Goal: Find specific page/section: Find specific page/section

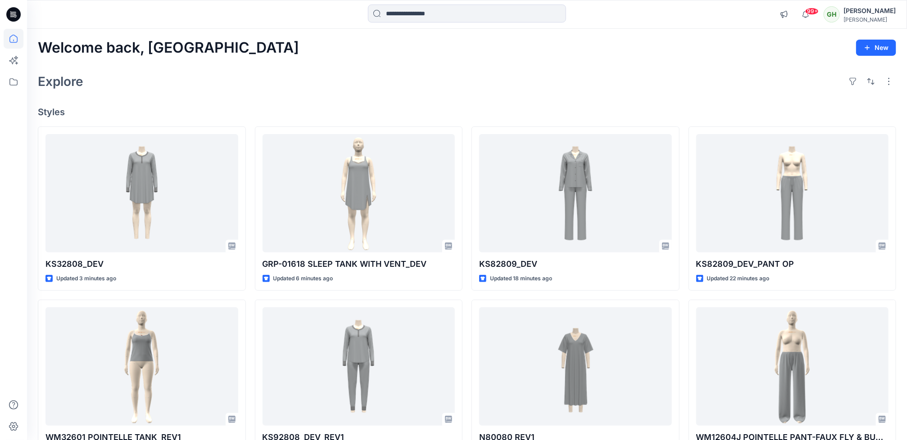
drag, startPoint x: 382, startPoint y: 3, endPoint x: 360, endPoint y: 28, distance: 33.8
click at [380, 9] on div "99+ Notifications Haresh Lary shared GRP-01618 SLEEP TANK WITH VENT_DEV in GRP …" at bounding box center [467, 14] width 880 height 29
click at [322, 65] on div "Welcome back, Gayan New Explore Styles KS32808_DEV Updated 3 minutes ago WM3260…" at bounding box center [467, 355] width 880 height 652
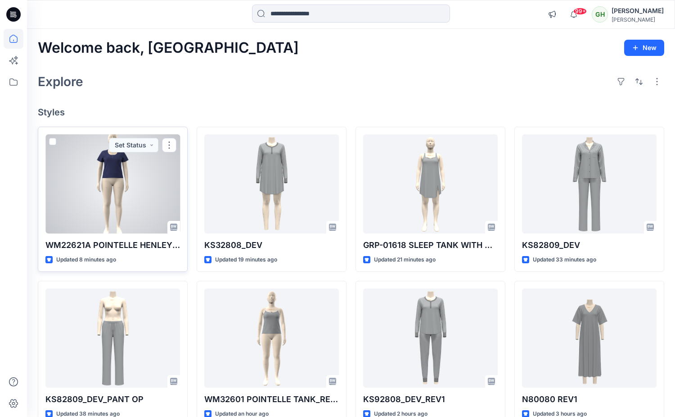
click at [110, 218] on div at bounding box center [112, 183] width 135 height 99
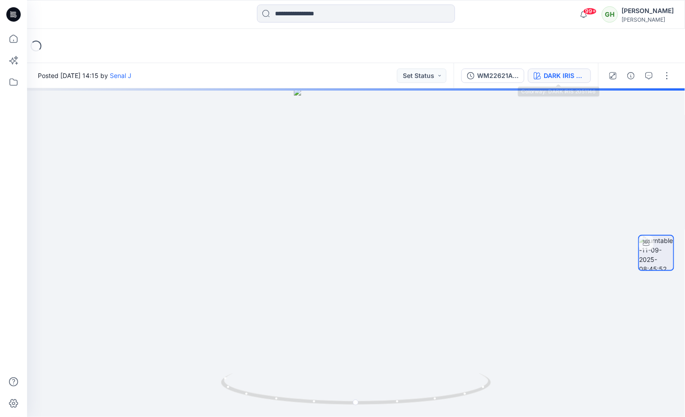
click at [557, 69] on button "DARK IRIS 2051146" at bounding box center [559, 75] width 63 height 14
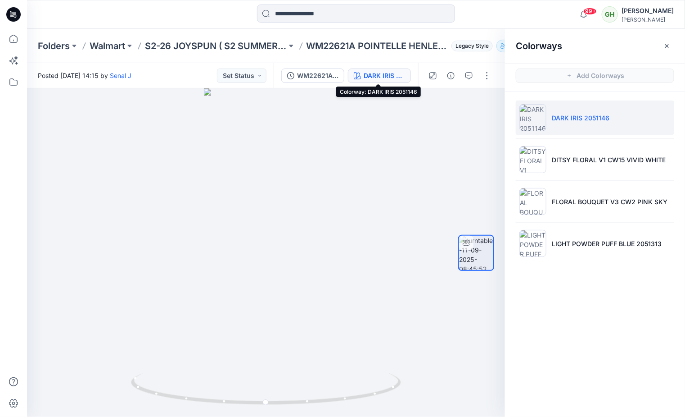
click at [15, 12] on icon at bounding box center [14, 12] width 5 height 0
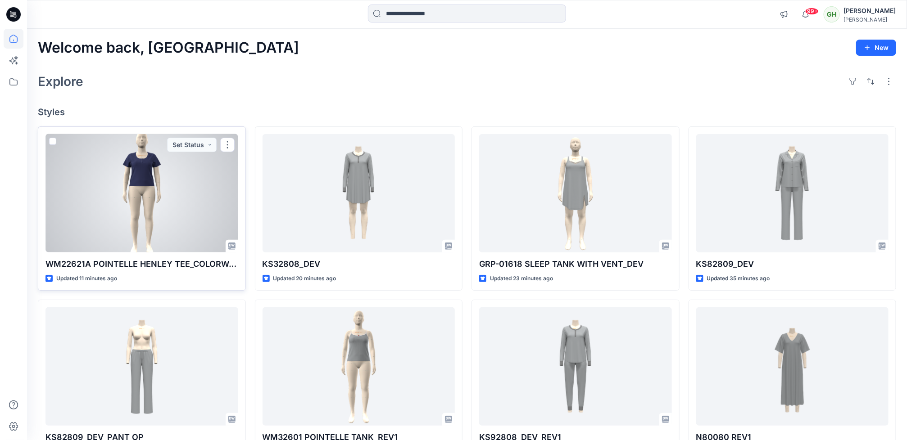
click at [150, 230] on div at bounding box center [141, 193] width 193 height 118
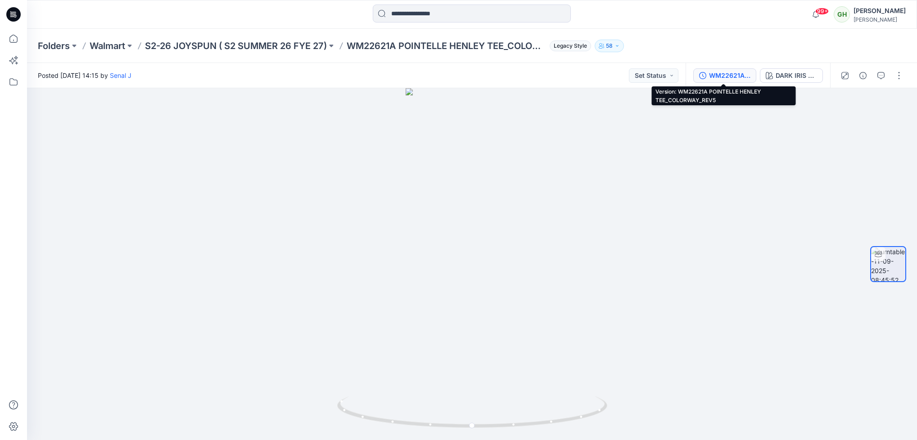
click at [712, 69] on button "WM22621A POINTELLE HENLEY TEE_COLORWAY_REV5" at bounding box center [724, 75] width 63 height 14
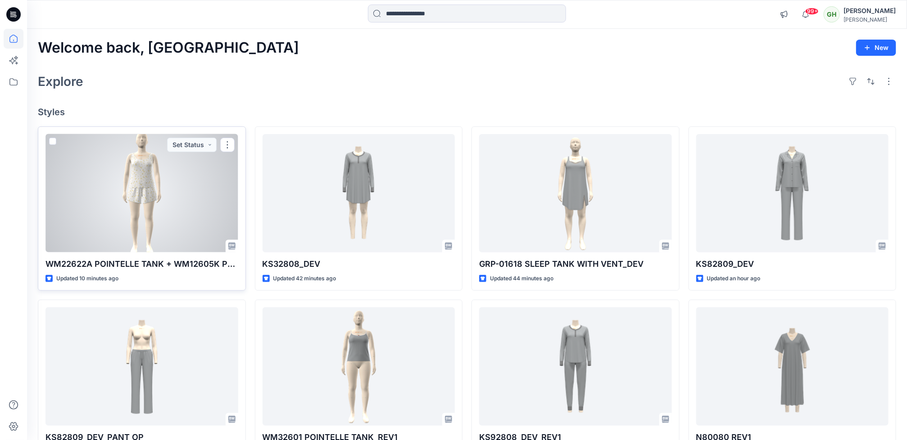
click at [149, 202] on div at bounding box center [141, 193] width 193 height 118
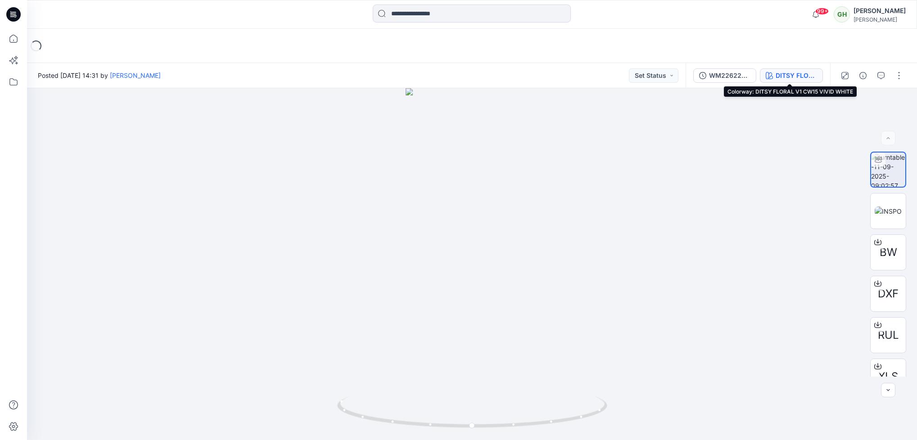
click at [801, 77] on div "DITSY FLORAL V1 CW15 VIVID WHITE" at bounding box center [796, 76] width 41 height 10
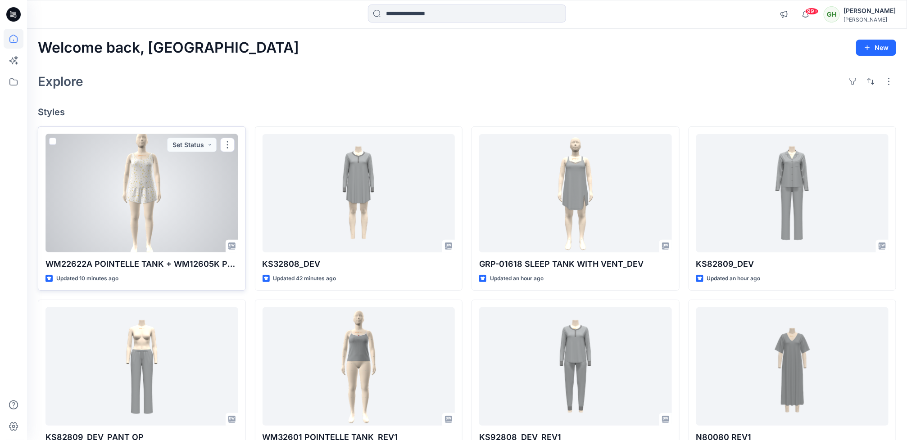
click at [188, 219] on div at bounding box center [141, 193] width 193 height 118
click at [157, 231] on div at bounding box center [141, 193] width 193 height 118
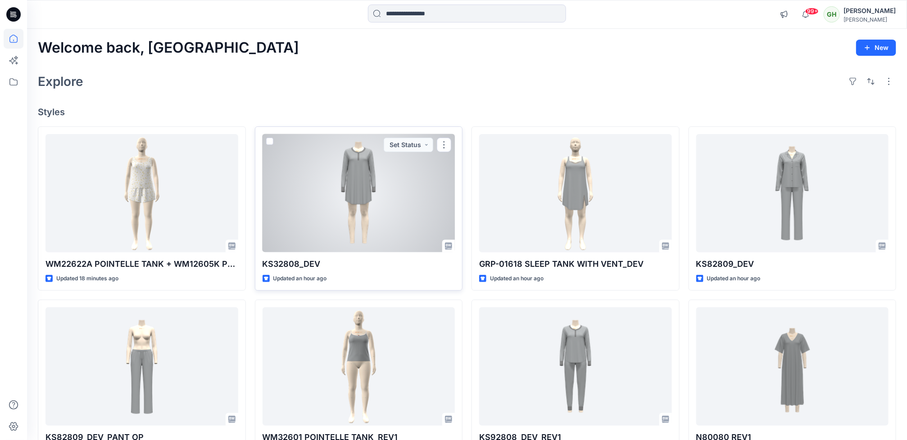
click at [377, 212] on div at bounding box center [359, 193] width 193 height 118
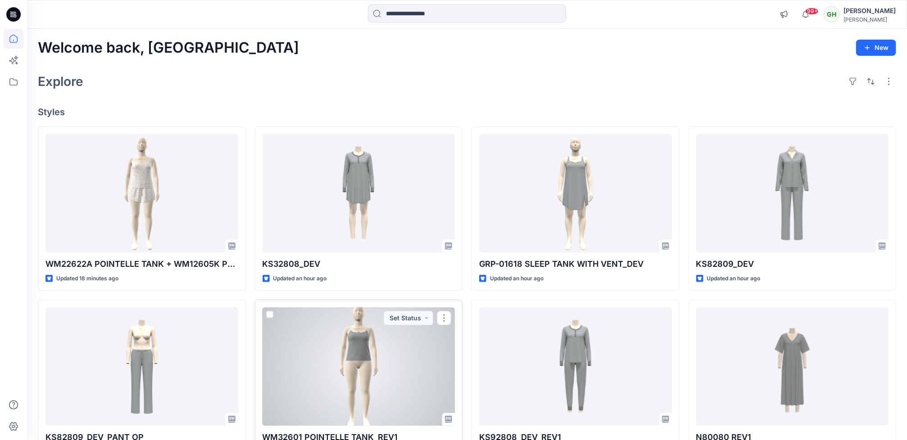
click at [373, 371] on div at bounding box center [359, 367] width 193 height 118
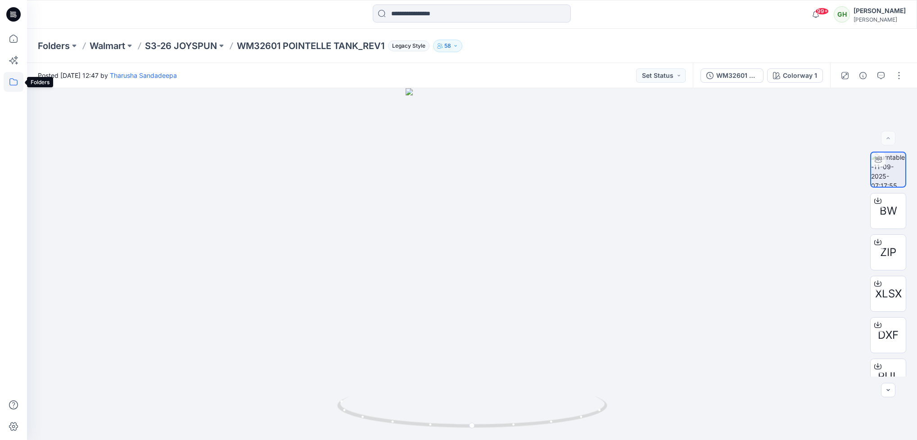
click at [15, 82] on icon at bounding box center [14, 82] width 20 height 20
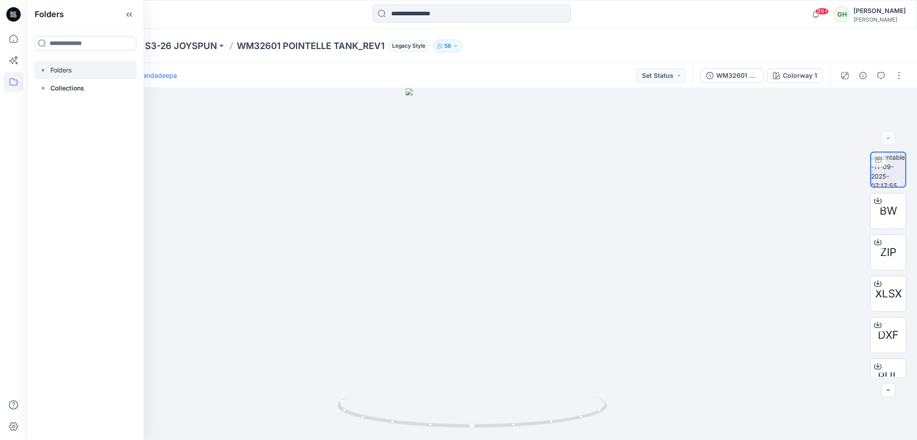
click at [84, 71] on div at bounding box center [85, 70] width 103 height 18
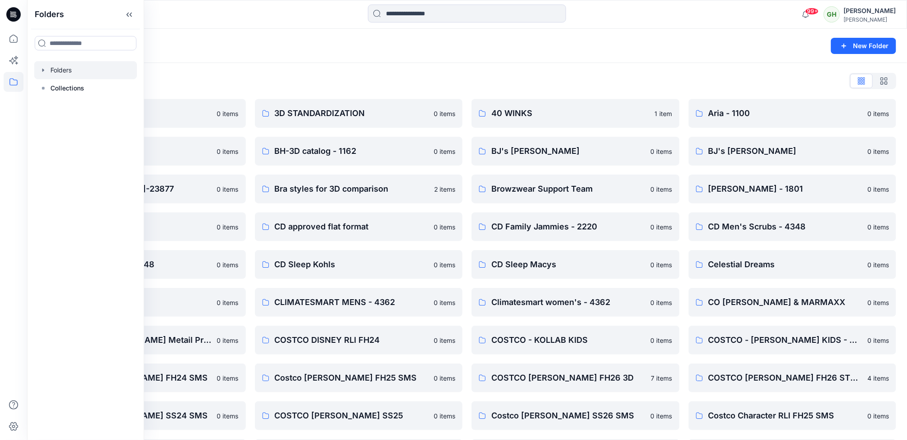
click at [367, 87] on div "Folders List" at bounding box center [467, 81] width 858 height 14
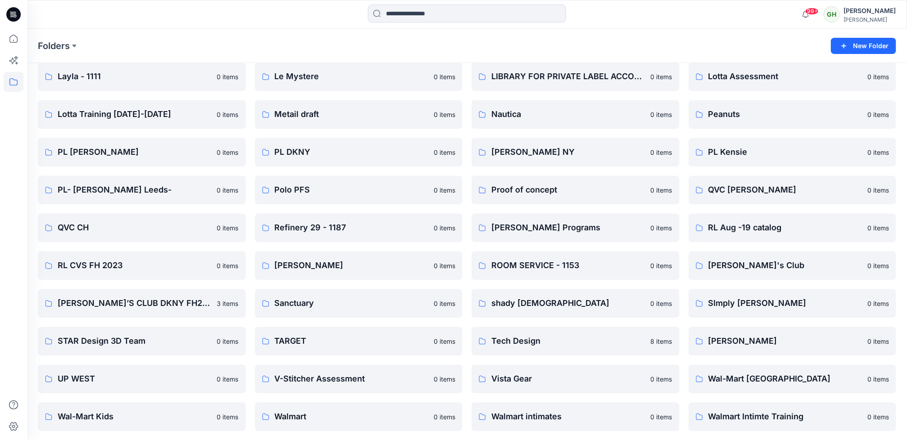
scroll to position [1022, 0]
click at [306, 413] on p "Walmart" at bounding box center [358, 415] width 167 height 13
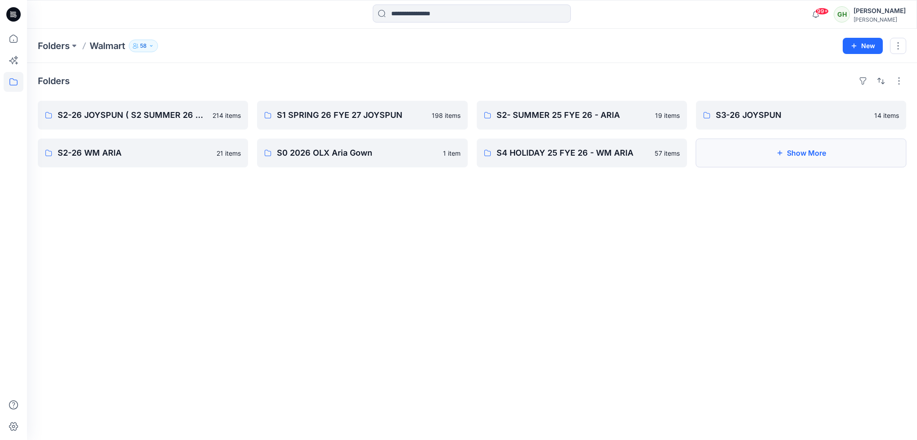
click at [788, 154] on button "Show More" at bounding box center [801, 153] width 210 height 29
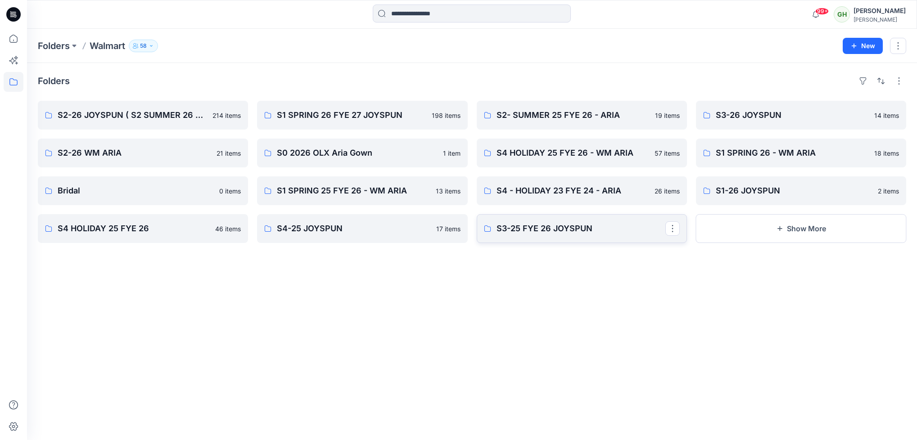
click at [589, 239] on link "S3-25 FYE 26 JOYSPUN" at bounding box center [582, 228] width 210 height 29
click at [759, 115] on p "S3-26 JOYSPUN" at bounding box center [800, 115] width 169 height 13
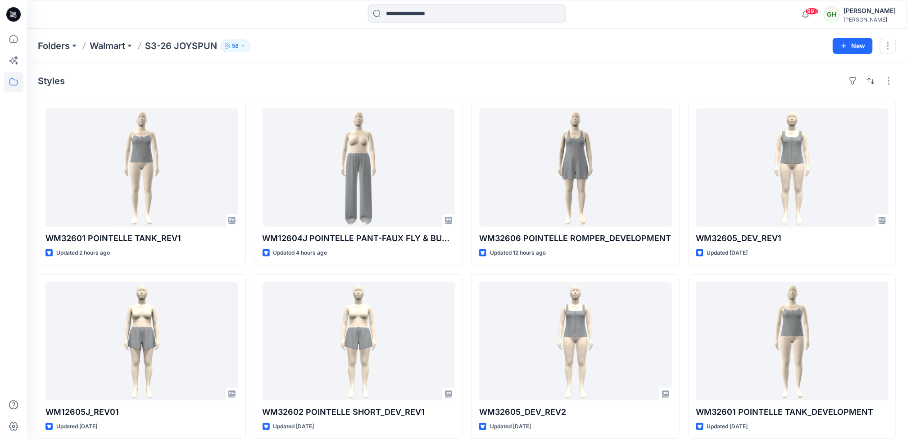
click at [19, 15] on icon at bounding box center [13, 14] width 14 height 14
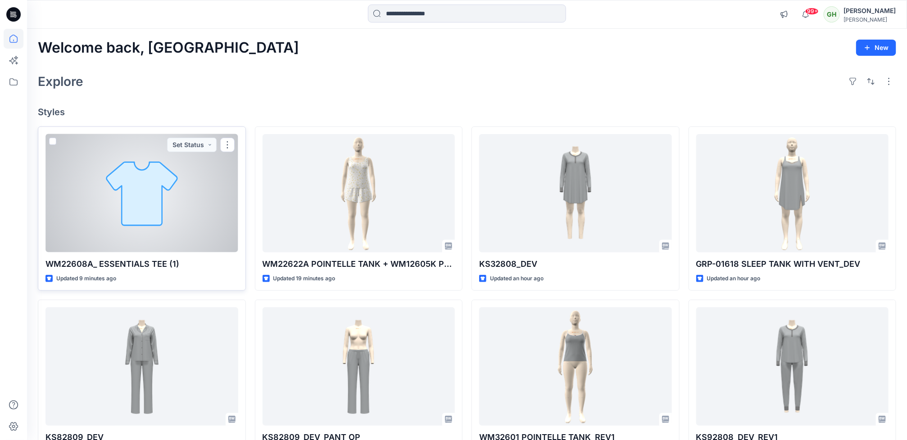
click at [140, 220] on div at bounding box center [141, 193] width 193 height 118
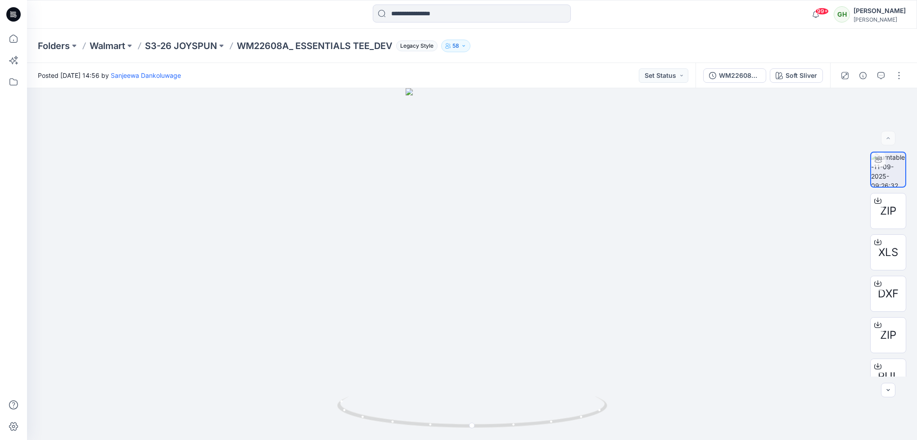
click at [9, 11] on icon at bounding box center [13, 14] width 14 height 14
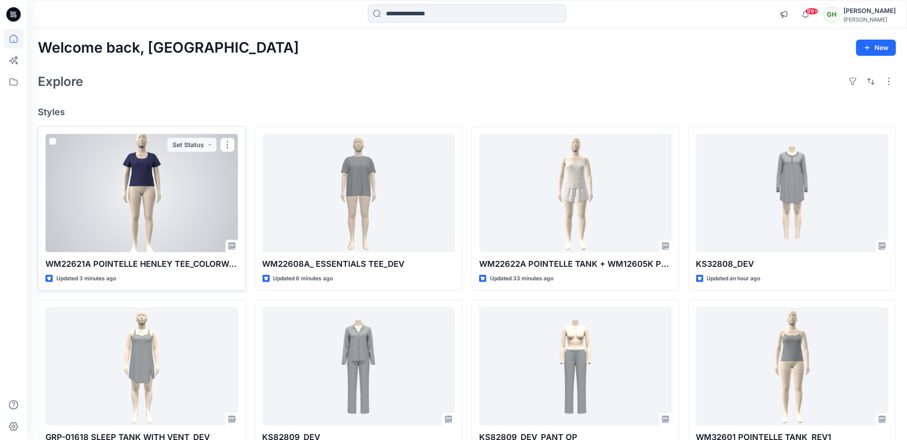
click at [140, 201] on div at bounding box center [141, 193] width 193 height 118
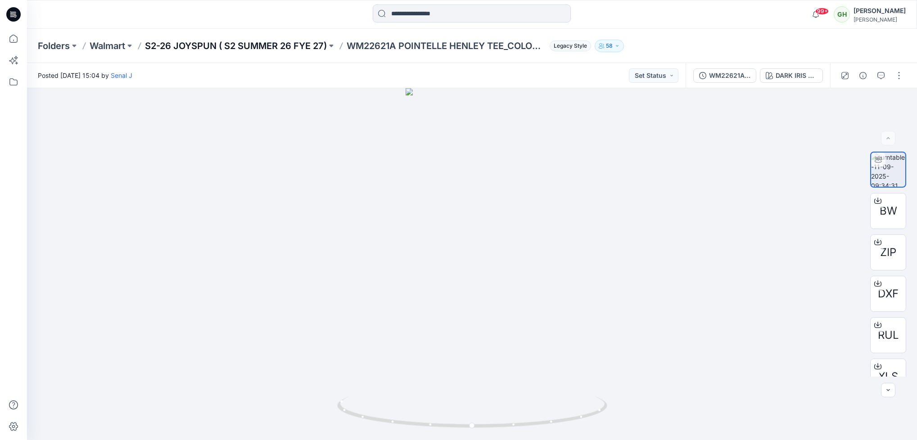
click at [212, 43] on p "S2-26 JOYSPUN ( S2 SUMMER 26 FYE 27)" at bounding box center [236, 46] width 182 height 13
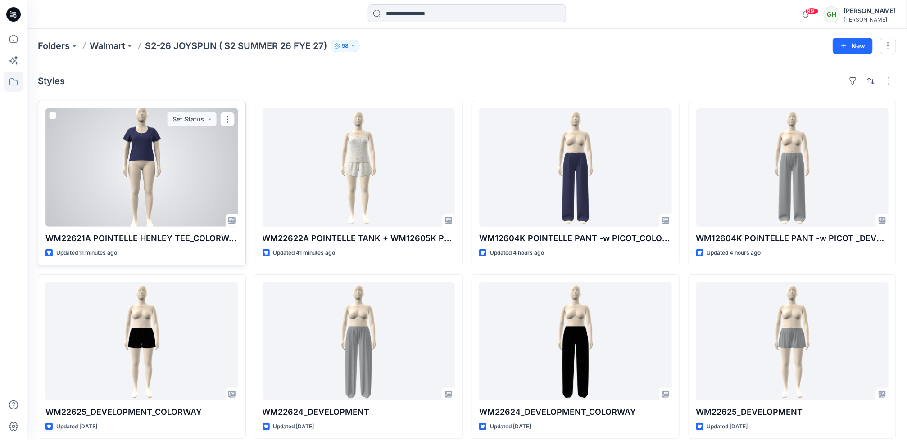
click at [150, 189] on div at bounding box center [141, 168] width 193 height 118
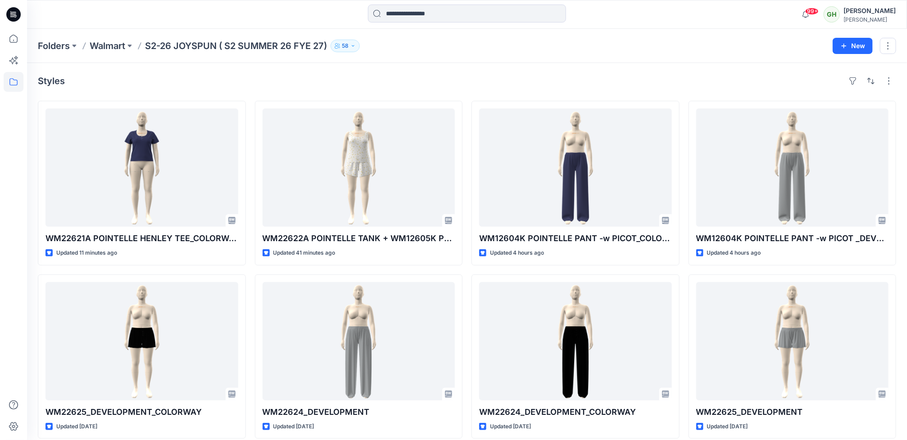
click at [11, 13] on icon at bounding box center [11, 13] width 2 height 0
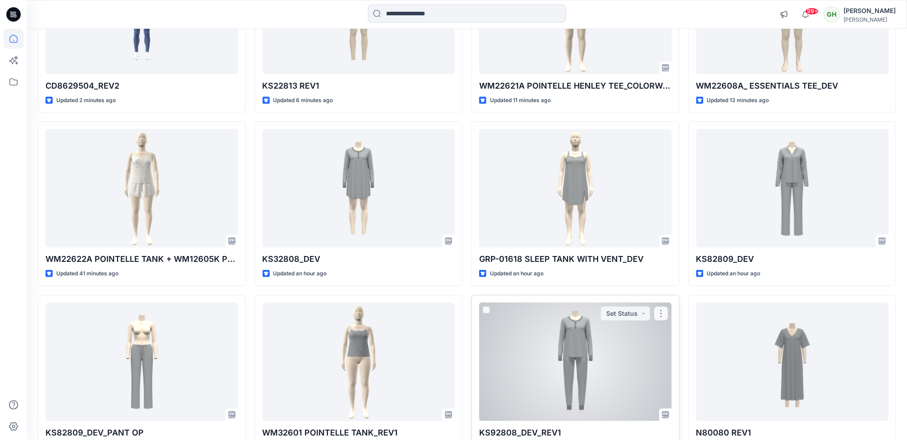
scroll to position [203, 0]
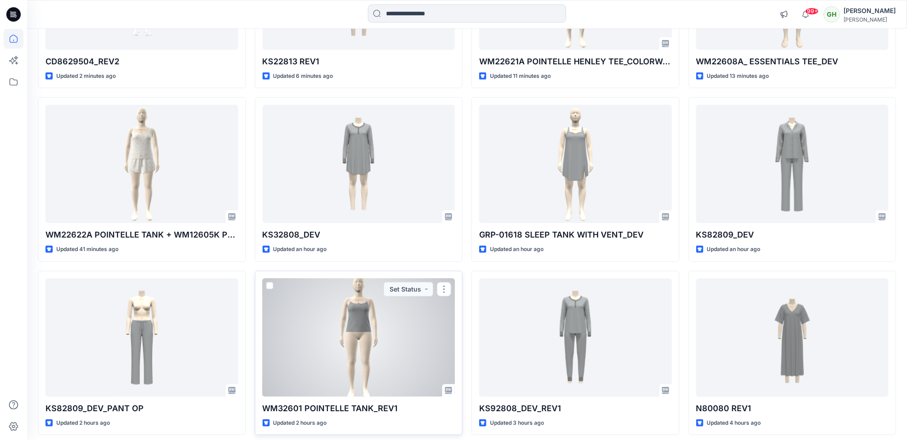
click at [296, 353] on div at bounding box center [359, 338] width 193 height 118
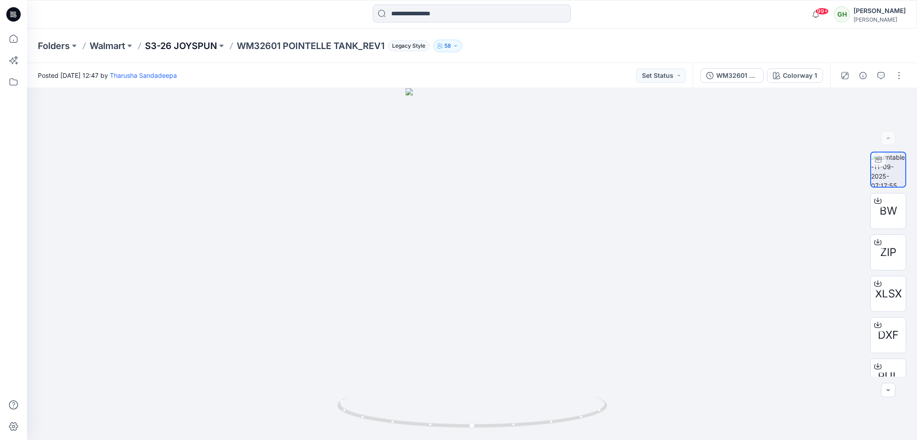
click at [196, 46] on p "S3-26 JOYSPUN" at bounding box center [181, 46] width 72 height 13
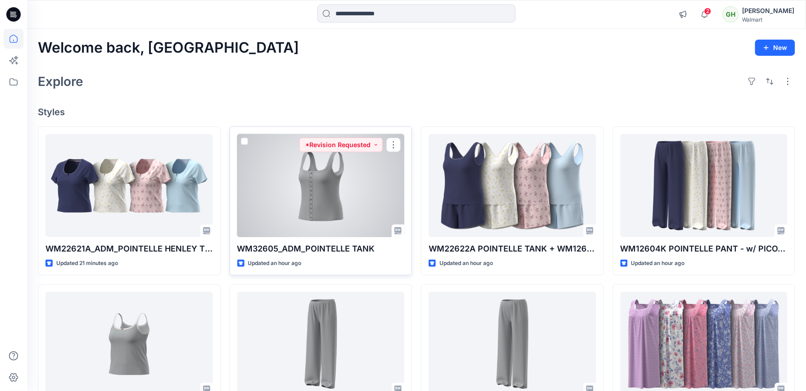
click at [312, 204] on div at bounding box center [321, 185] width 168 height 103
click at [310, 184] on div at bounding box center [321, 185] width 168 height 103
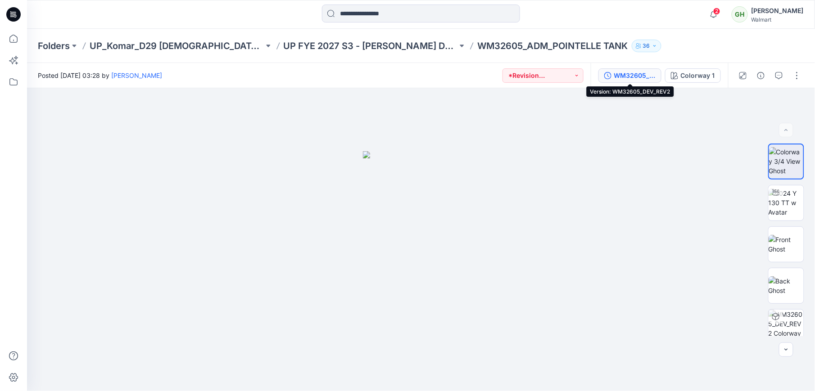
click at [637, 73] on div "WM32605_DEV_REV2" at bounding box center [634, 76] width 41 height 10
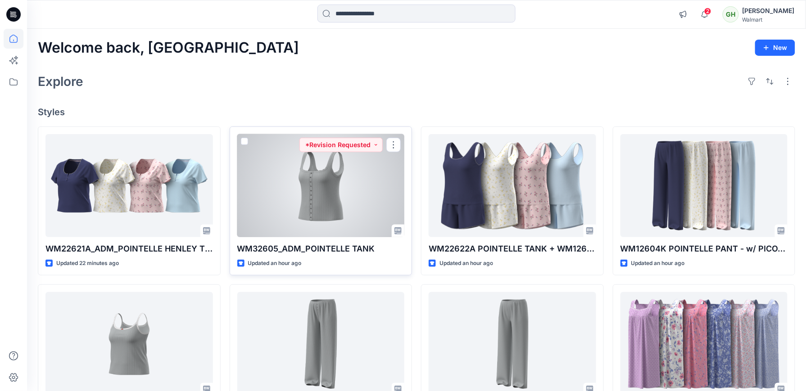
click at [313, 231] on div at bounding box center [321, 185] width 168 height 103
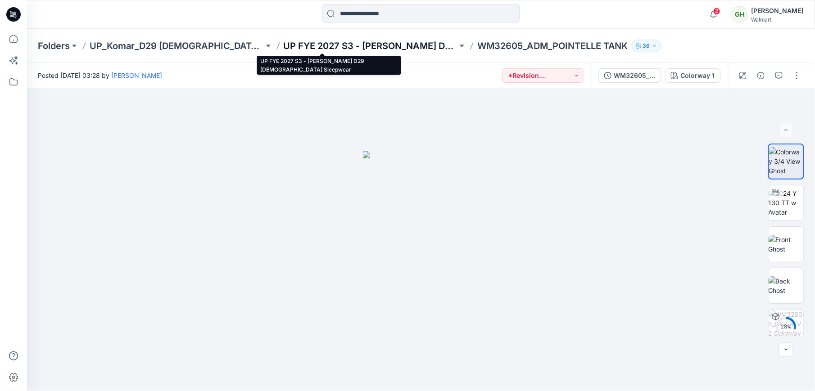
click at [289, 47] on p "UP FYE 2027 S3 - [PERSON_NAME] D29 [DEMOGRAPHIC_DATA] Sleepwear" at bounding box center [371, 46] width 174 height 13
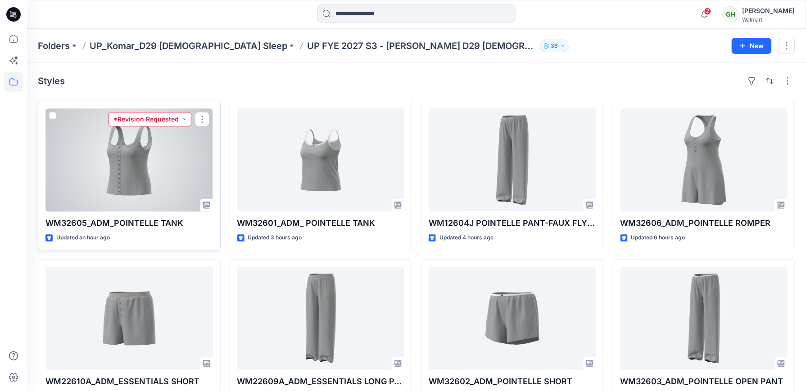
click at [181, 121] on button "*Revision Requested" at bounding box center [149, 119] width 83 height 14
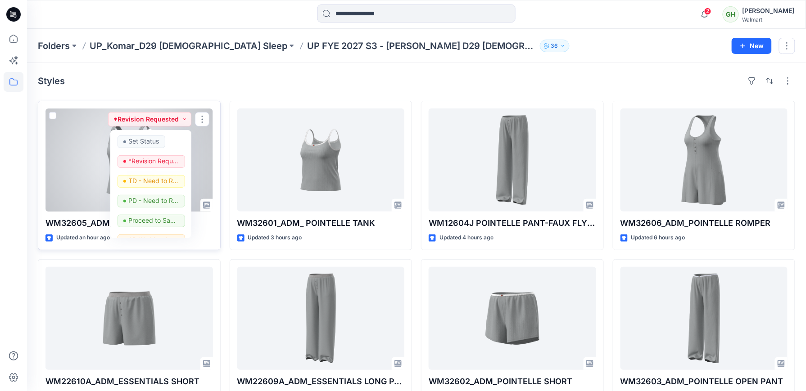
click at [60, 165] on div at bounding box center [129, 160] width 168 height 103
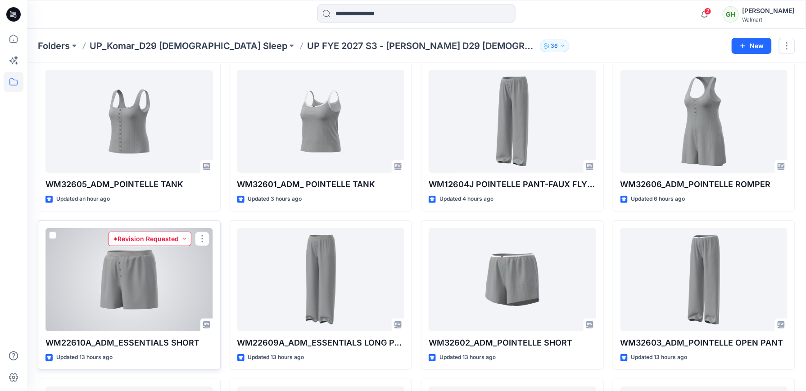
scroll to position [60, 0]
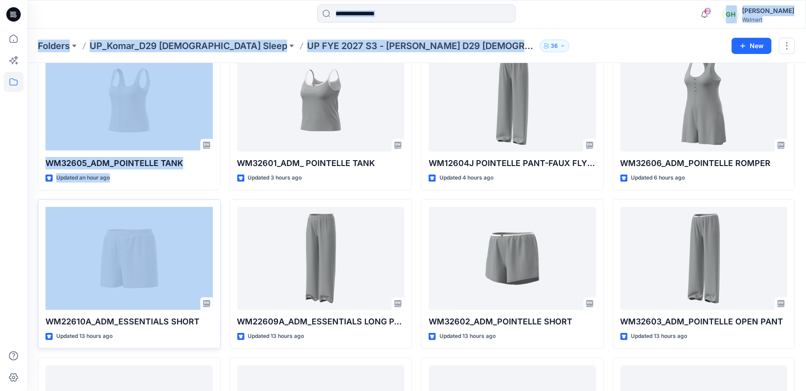
click at [0, 251] on html "2 Notifications Your style WM22621A_ADM_POINTELLE HENLEY TEE_COLORWAY has been …" at bounding box center [403, 245] width 806 height 611
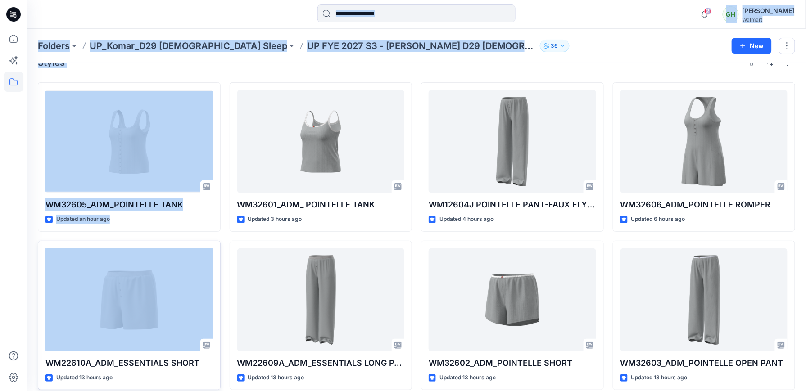
scroll to position [0, 0]
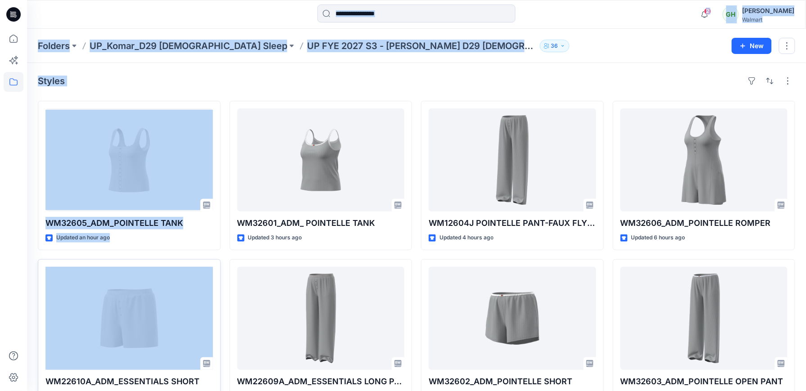
click at [103, 77] on div "Styles" at bounding box center [416, 81] width 757 height 14
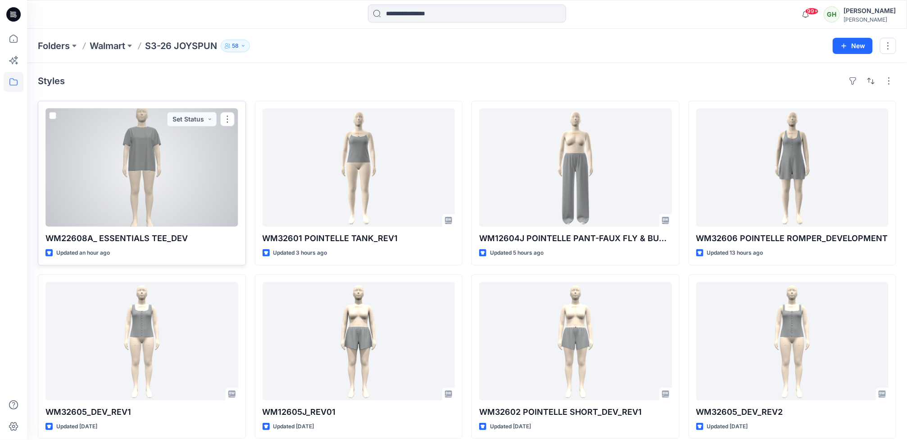
click at [151, 145] on div at bounding box center [141, 168] width 193 height 118
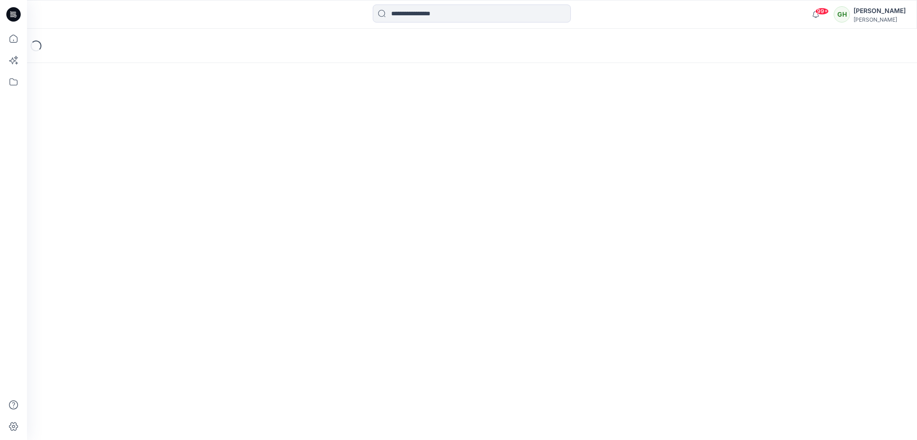
click at [151, 145] on div "Loading..." at bounding box center [472, 235] width 890 height 412
